Goal: Task Accomplishment & Management: Manage account settings

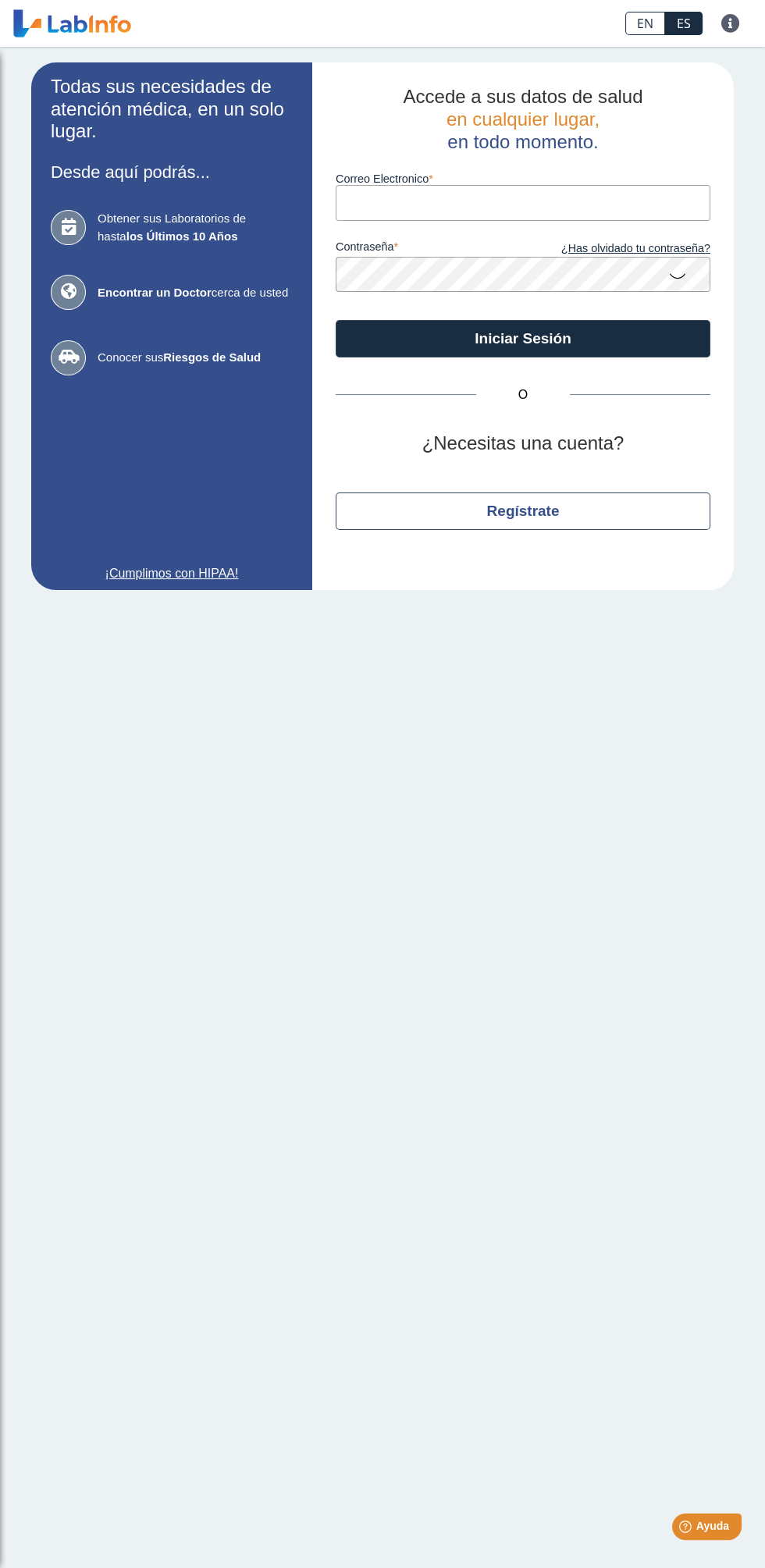
click at [529, 197] on input "Correo Electronico" at bounding box center [523, 202] width 375 height 35
type input "[EMAIL_ADDRESS][DOMAIN_NAME]"
click at [336, 320] on button "Iniciar Sesión" at bounding box center [523, 339] width 375 height 37
